Goal: Task Accomplishment & Management: Manage account settings

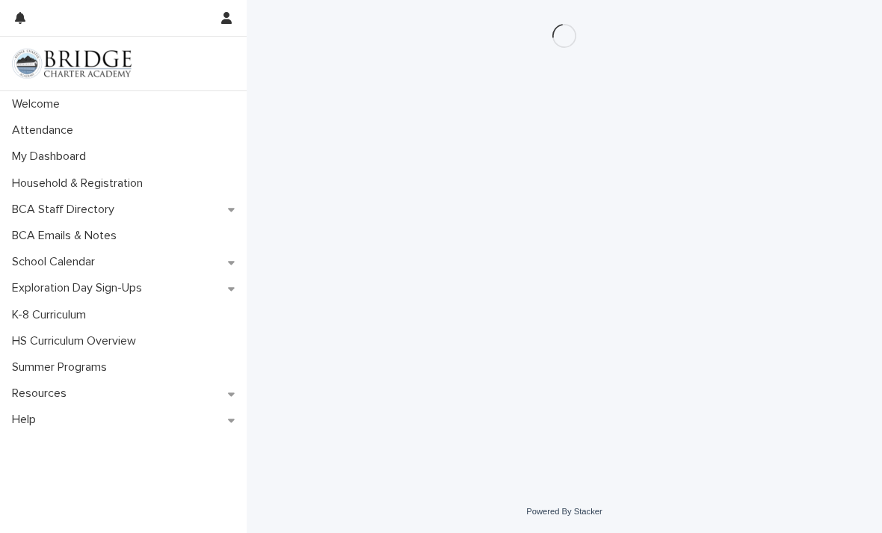
click at [49, 130] on p "Attendance" at bounding box center [45, 130] width 79 height 14
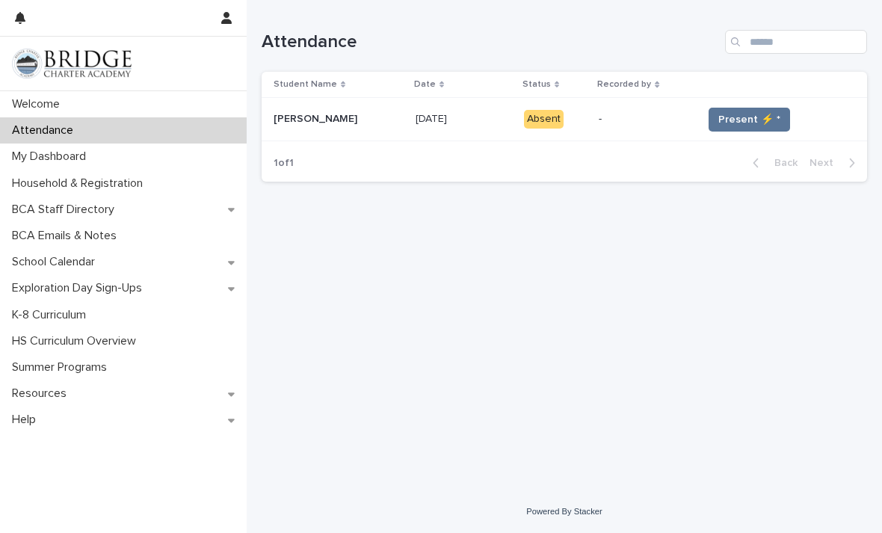
click at [734, 120] on span "Present ⚡ *" at bounding box center [749, 119] width 62 height 15
click at [739, 114] on span "Present ⚡ *" at bounding box center [749, 119] width 62 height 15
click at [739, 116] on span "Present ⚡ *" at bounding box center [749, 119] width 62 height 15
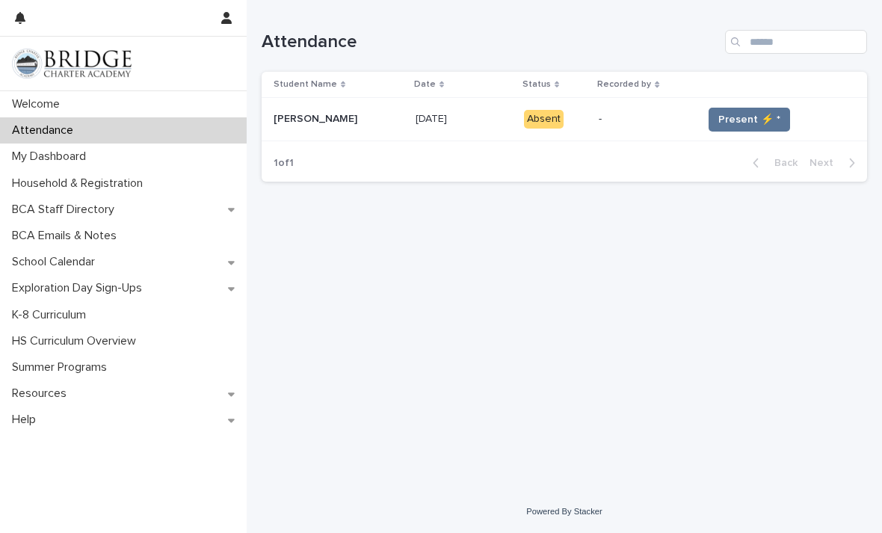
click at [736, 110] on button "Present ⚡ *" at bounding box center [749, 120] width 81 height 24
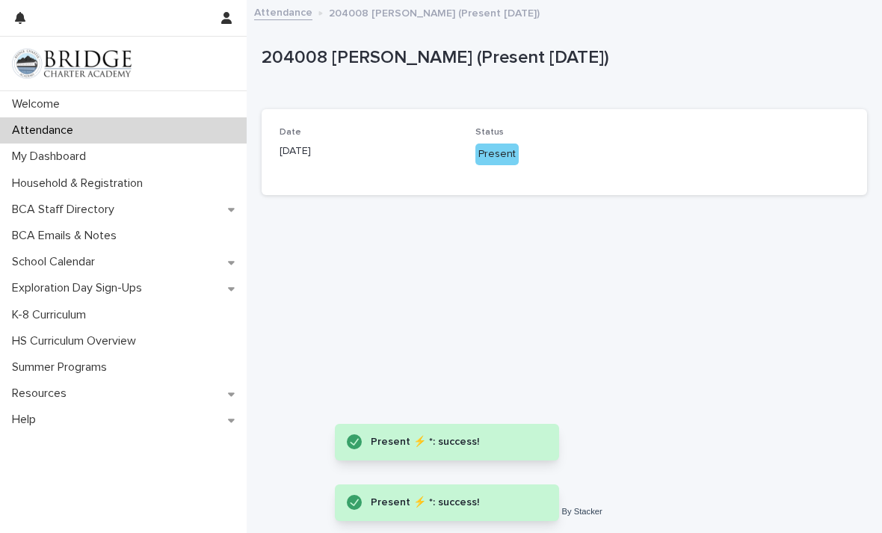
click at [486, 164] on div "Status Present" at bounding box center [564, 152] width 178 height 50
